Goal: Information Seeking & Learning: Find specific fact

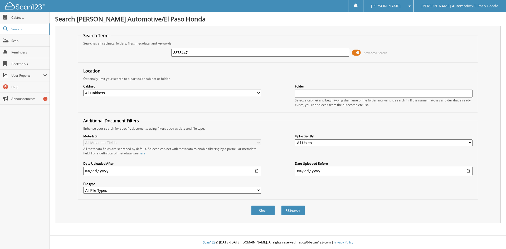
type input "3873447"
click at [281, 206] on button "Search" at bounding box center [293, 211] width 24 height 10
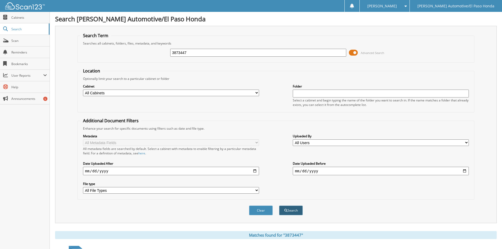
click at [287, 206] on button "Search" at bounding box center [291, 211] width 24 height 10
